Goal: Navigation & Orientation: Find specific page/section

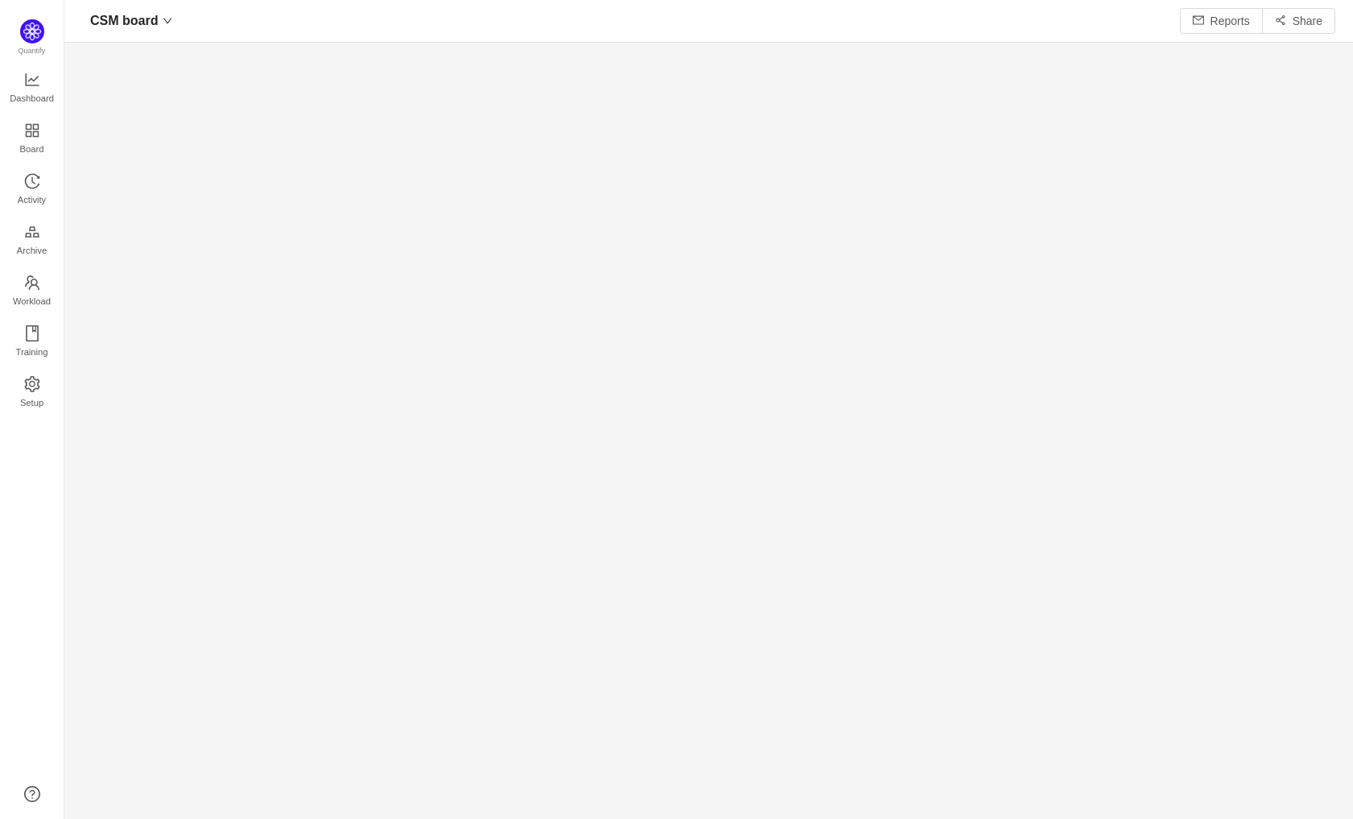
scroll to position [20, 20]
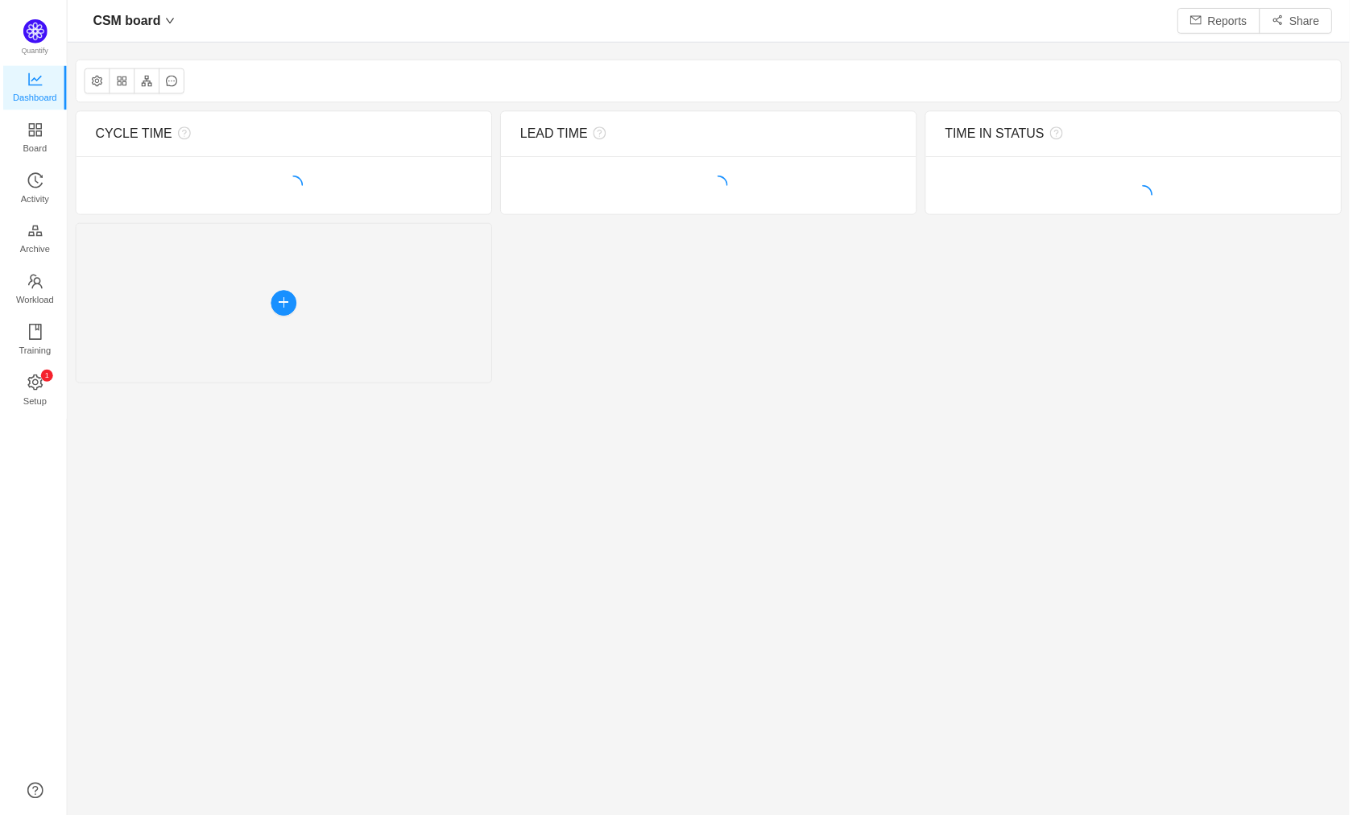
scroll to position [791, 1252]
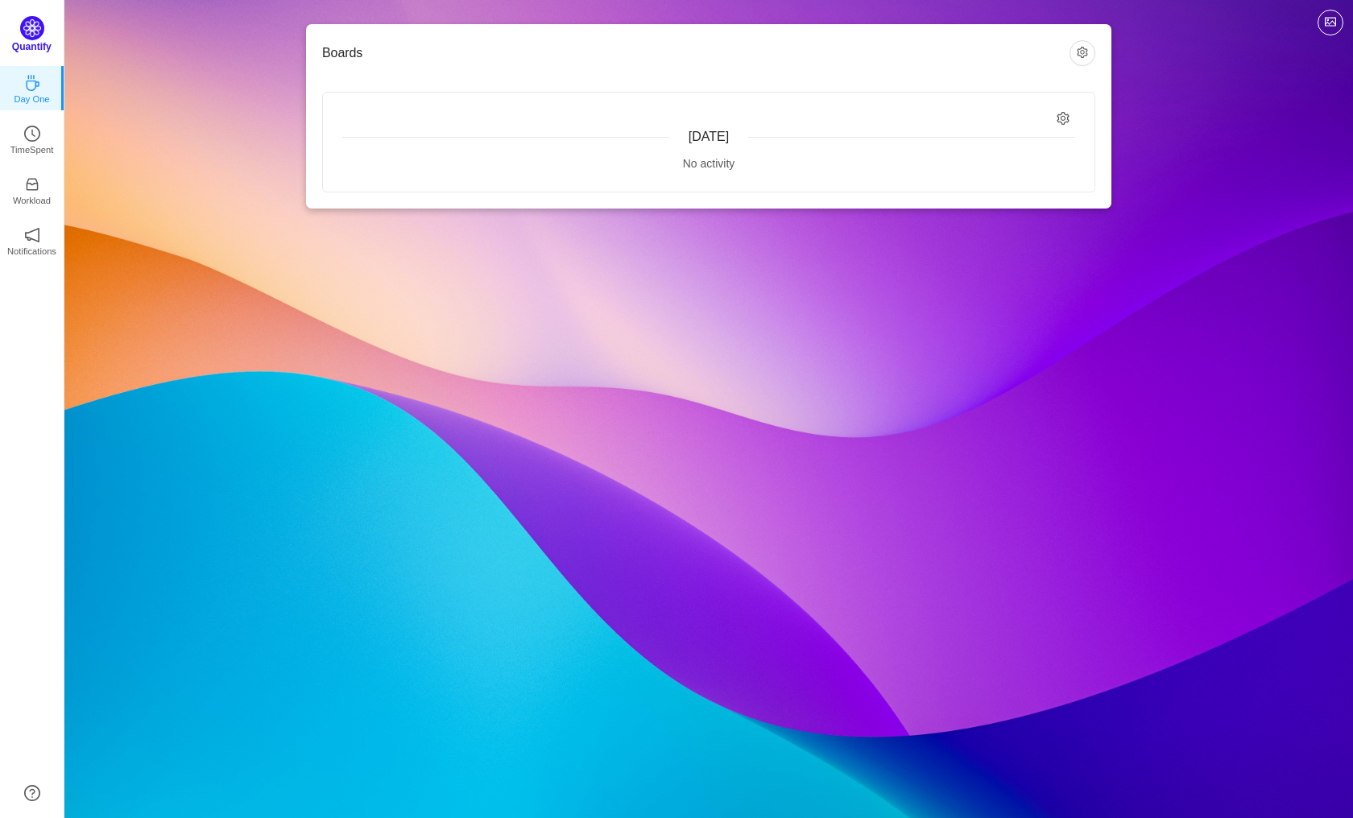
click at [32, 40] on p "Quantify" at bounding box center [31, 46] width 39 height 14
click at [30, 130] on icon "icon: clock-circle" at bounding box center [32, 130] width 16 height 16
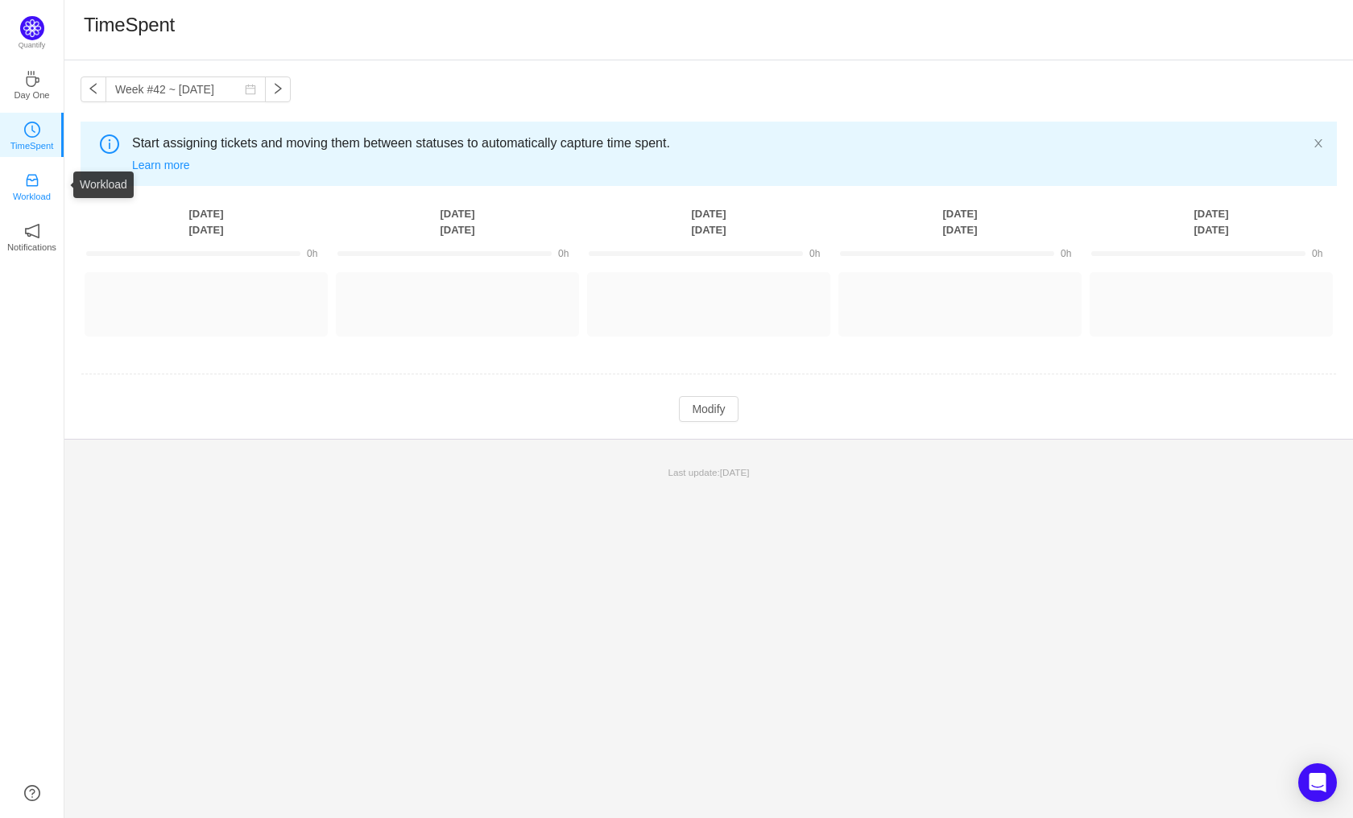
click at [39, 189] on p "Workload" at bounding box center [32, 196] width 38 height 14
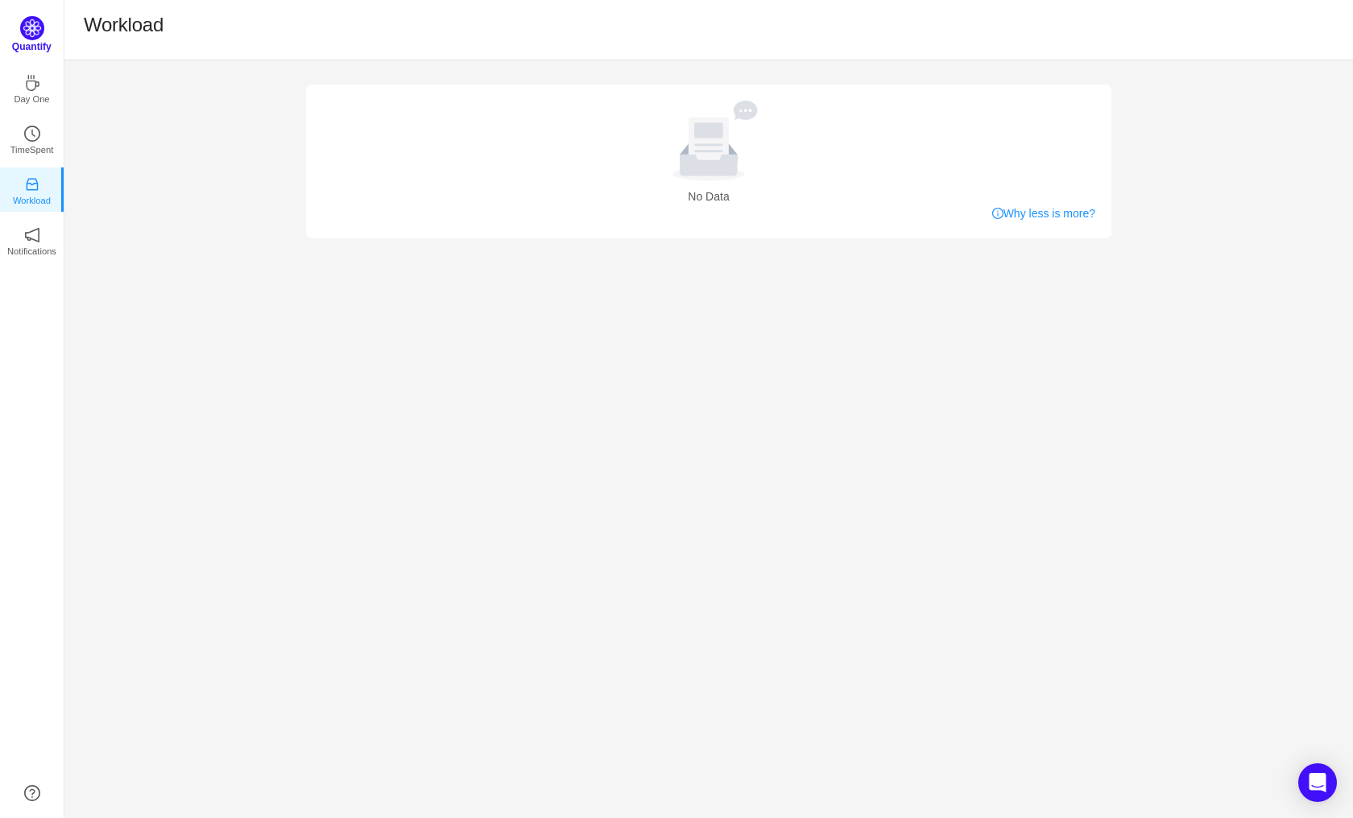
click at [41, 30] on img at bounding box center [32, 28] width 24 height 24
